Goal: Task Accomplishment & Management: Manage account settings

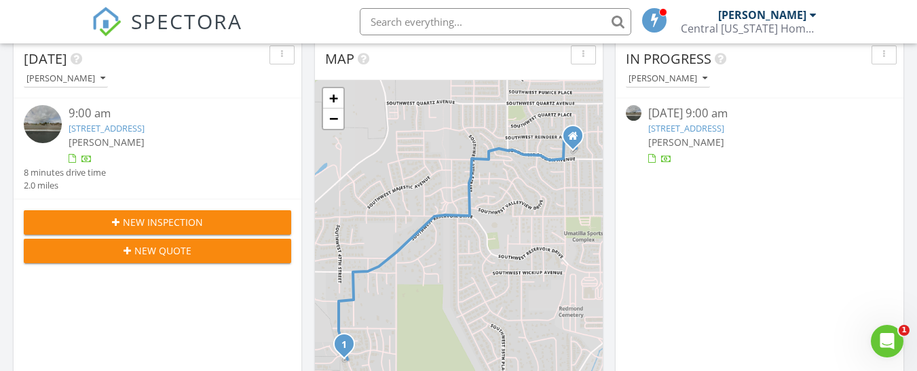
click at [145, 127] on link "3633 SW 47th St, Redmond, OR 97756" at bounding box center [107, 128] width 76 height 12
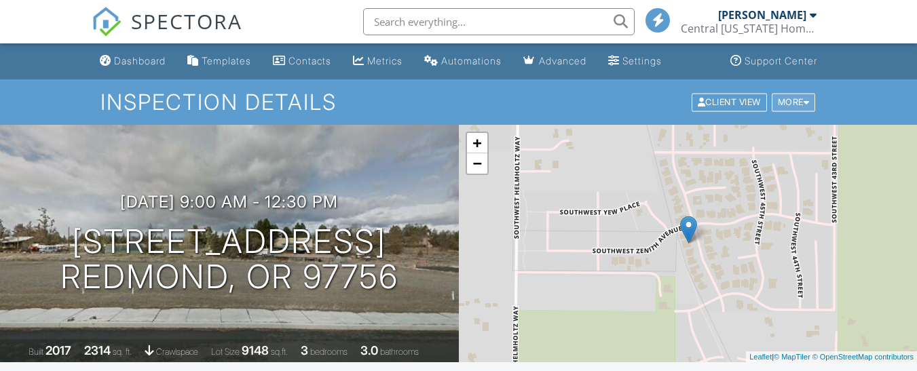
scroll to position [1, 0]
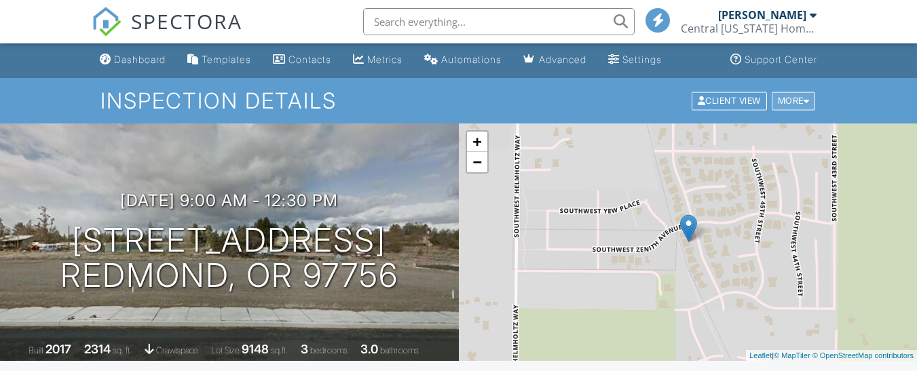
click at [797, 100] on div "More" at bounding box center [794, 101] width 44 height 18
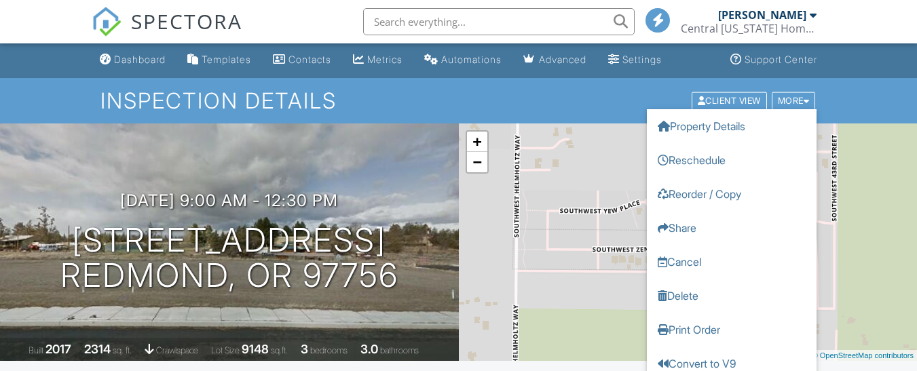
click at [860, 90] on div "Inspection Details Client View More Property Details Reschedule Reorder / Copy …" at bounding box center [458, 100] width 917 height 45
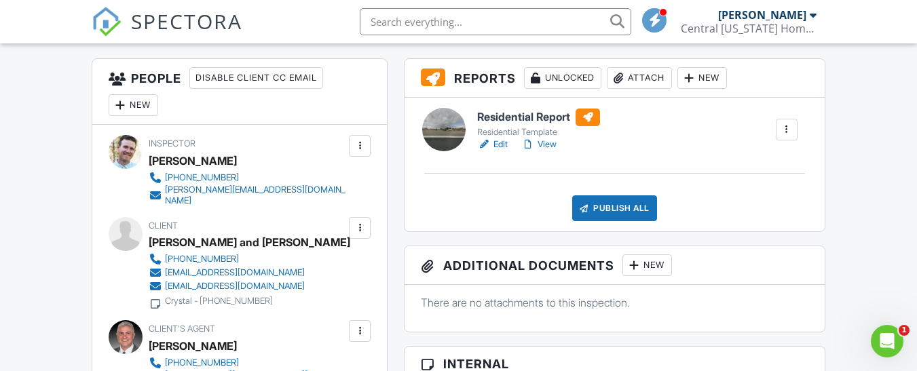
scroll to position [340, 0]
click at [492, 140] on link "Edit" at bounding box center [492, 144] width 31 height 14
